Goal: Task Accomplishment & Management: Use online tool/utility

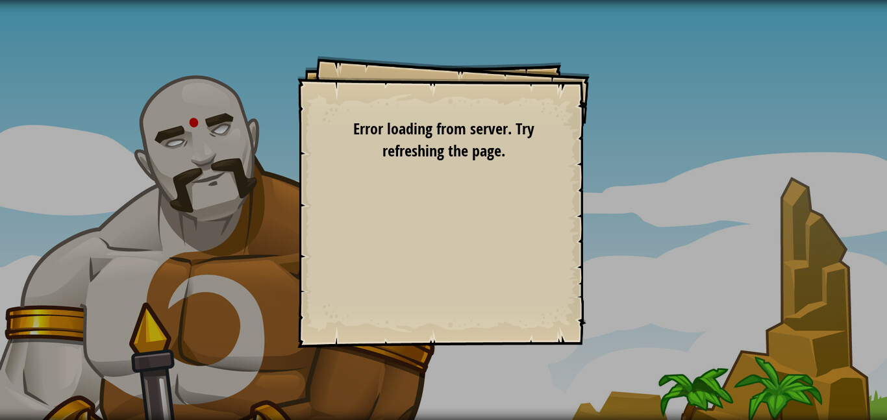
click at [472, 201] on div "Goals Start Level Error loading from server. Try refreshing the page. You'll ne…" at bounding box center [444, 202] width 292 height 292
click at [463, 156] on span "Error loading from server. Try refreshing the page." at bounding box center [443, 139] width 181 height 43
click at [327, 257] on div "Goals Start Level Error loading from server. Try refreshing the page. You'll ne…" at bounding box center [444, 202] width 292 height 292
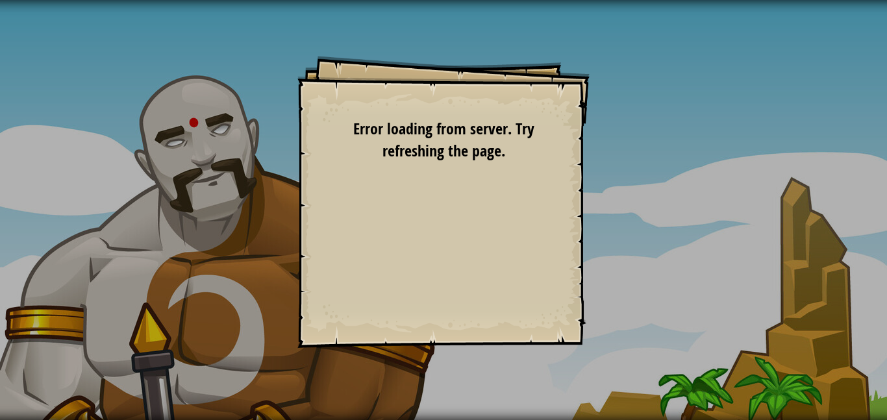
click at [327, 257] on div "Goals Start Level Error loading from server. Try refreshing the page. You'll ne…" at bounding box center [444, 202] width 292 height 292
